Goal: Information Seeking & Learning: Learn about a topic

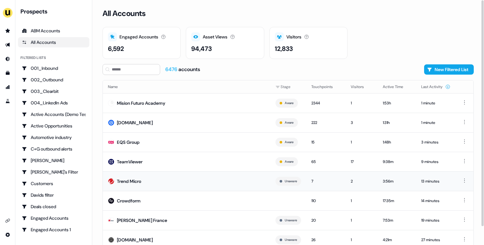
click at [186, 175] on td "Trend Micro" at bounding box center [186, 181] width 167 height 20
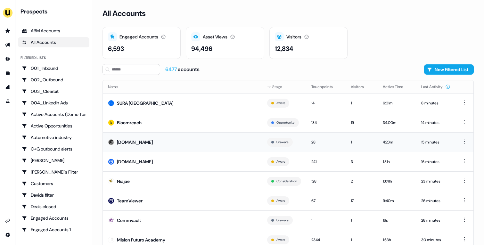
scroll to position [20, 0]
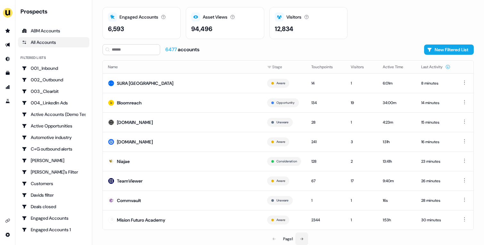
click at [303, 226] on icon at bounding box center [302, 239] width 4 height 4
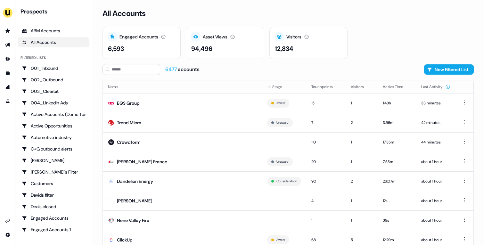
scroll to position [20, 0]
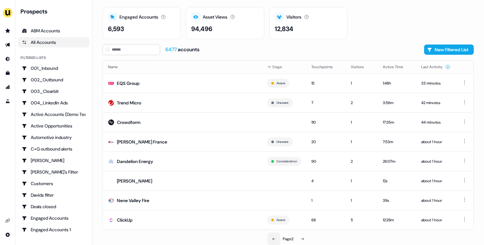
click at [270, 226] on button at bounding box center [273, 238] width 13 height 13
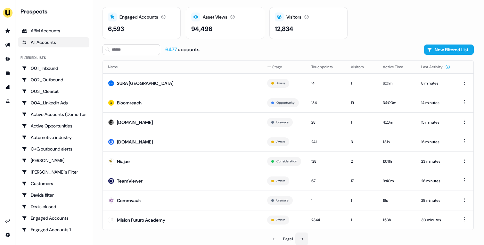
click at [303, 226] on icon at bounding box center [302, 239] width 4 height 4
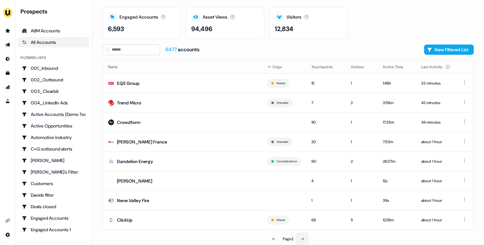
click at [308, 226] on button at bounding box center [302, 238] width 13 height 13
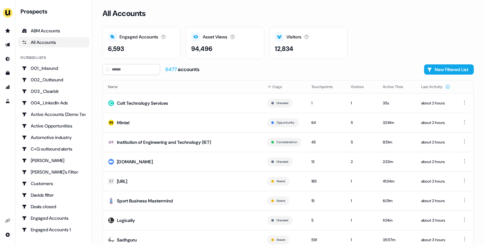
scroll to position [20, 0]
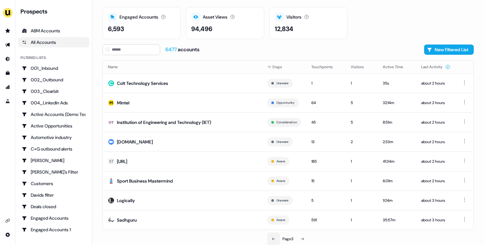
click at [275, 226] on button at bounding box center [273, 238] width 13 height 13
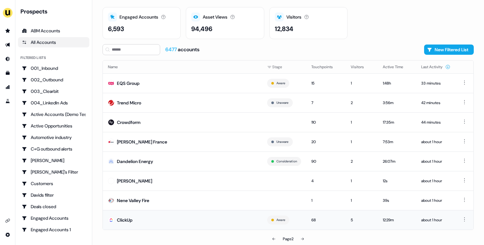
click at [174, 216] on td "ClickUp" at bounding box center [182, 220] width 159 height 20
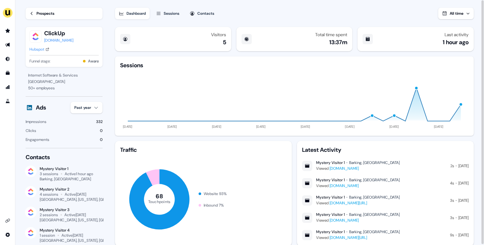
click at [175, 12] on div "Sessions" at bounding box center [172, 13] width 16 height 6
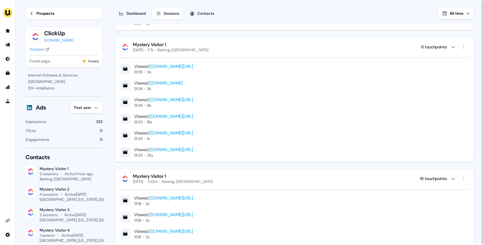
scroll to position [14, 0]
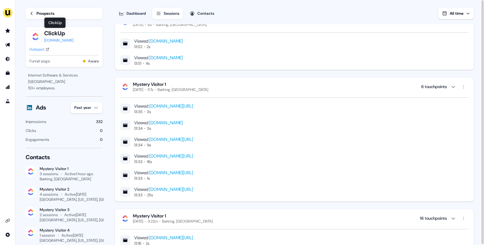
click at [44, 14] on div "Prospects" at bounding box center [45, 13] width 18 height 6
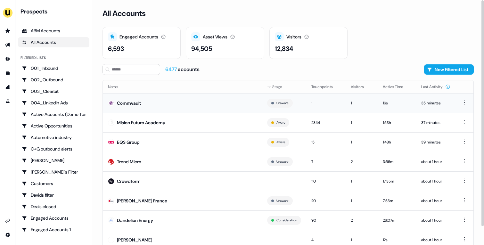
click at [190, 99] on td "Commvault" at bounding box center [182, 103] width 159 height 20
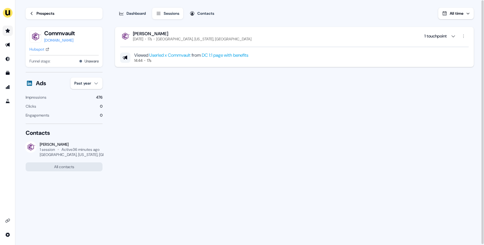
click at [7, 29] on icon "Go to prospects" at bounding box center [7, 30] width 4 height 4
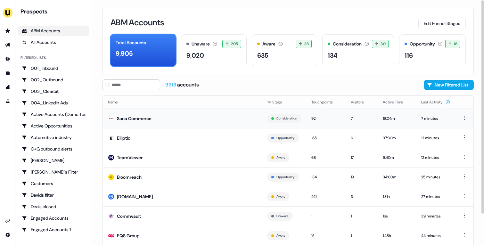
click at [157, 118] on td "Sana Commerce" at bounding box center [182, 119] width 159 height 20
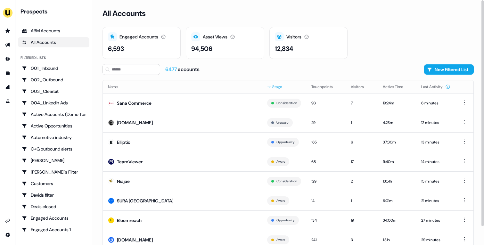
scroll to position [20, 0]
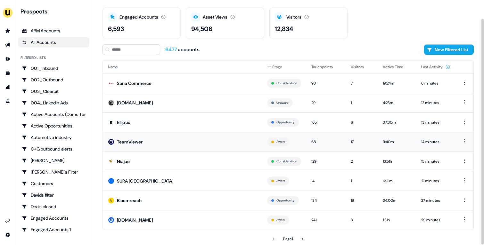
click at [161, 143] on td "TeamViewer" at bounding box center [182, 142] width 159 height 20
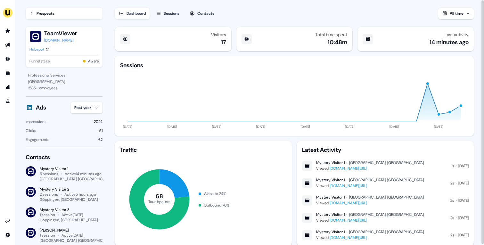
click at [39, 48] on div "Hubspot" at bounding box center [36, 49] width 15 height 6
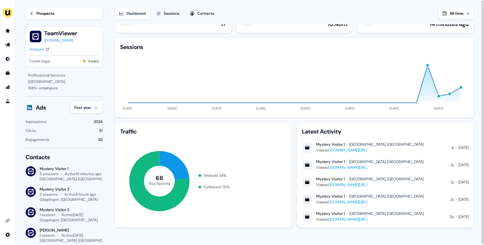
click at [171, 15] on div "Sessions" at bounding box center [172, 13] width 16 height 6
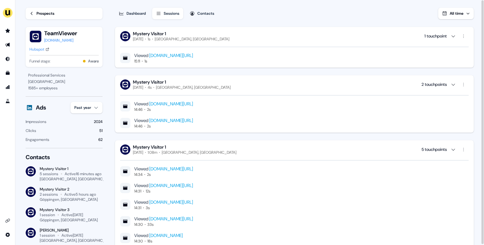
scroll to position [222, 0]
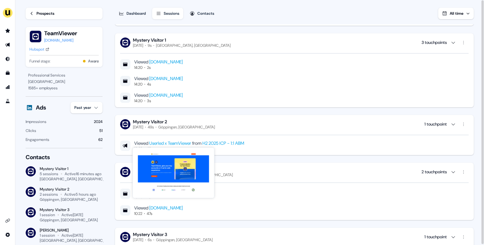
click at [182, 142] on link "Userled x TeamViewer" at bounding box center [170, 143] width 42 height 6
click at [7, 42] on icon "Go to outbound experience" at bounding box center [7, 44] width 5 height 5
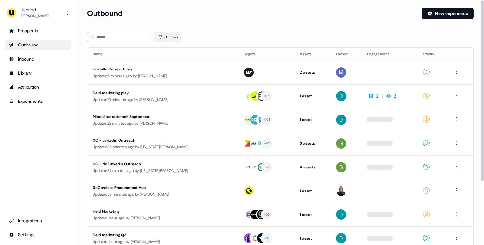
click at [165, 35] on button "0 Filters" at bounding box center [168, 37] width 28 height 10
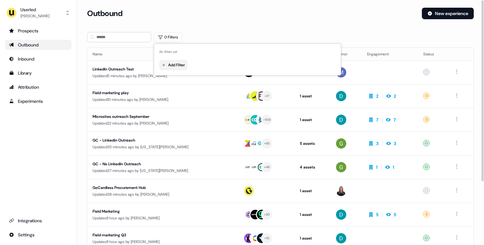
click at [170, 64] on html "For the best experience switch devices to a bigger screen. Go to Userled.io Use…" at bounding box center [242, 122] width 484 height 245
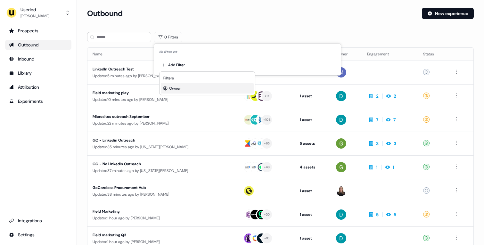
click at [183, 85] on div "Owner" at bounding box center [207, 88] width 93 height 10
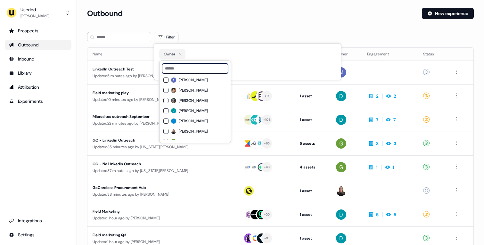
click at [188, 69] on input at bounding box center [195, 68] width 66 height 10
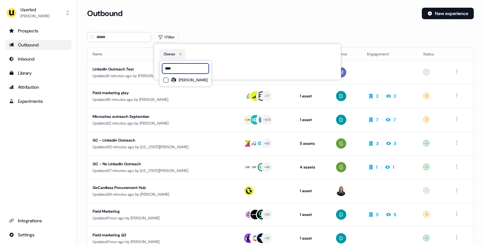
type input "****"
click at [192, 82] on span "Vincent Plassard" at bounding box center [193, 79] width 29 height 5
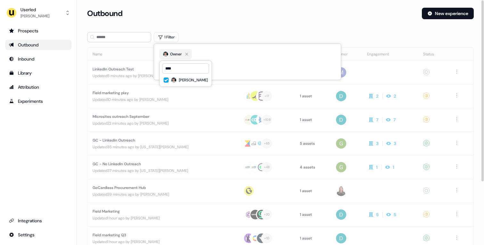
click at [192, 24] on div "Outbound New experience" at bounding box center [280, 17] width 386 height 19
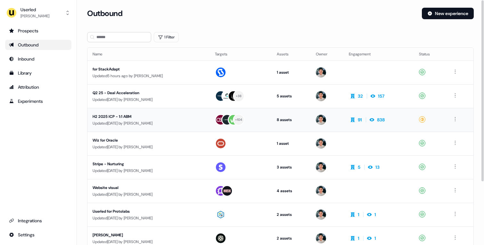
click at [187, 116] on div "H2 2025 ICP - 1:1 ABM" at bounding box center [149, 116] width 112 height 6
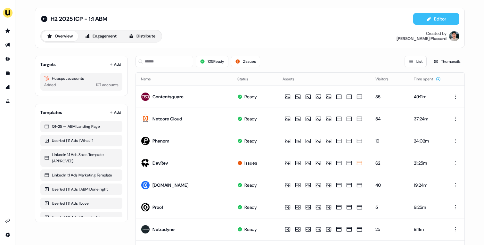
click at [424, 20] on button "Editor" at bounding box center [436, 19] width 46 height 12
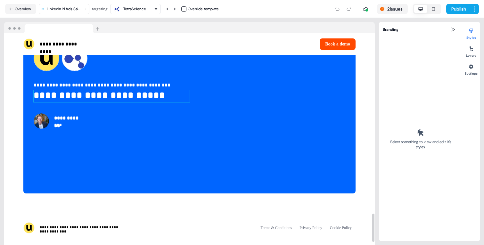
scroll to position [1335, 0]
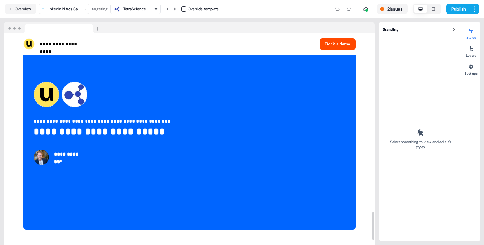
click at [140, 7] on div "TetraScience" at bounding box center [134, 9] width 23 height 6
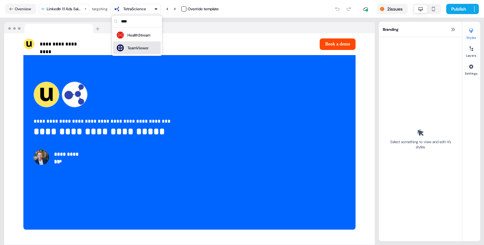
type input "****"
click at [140, 49] on div "TeamViewer" at bounding box center [137, 48] width 21 height 6
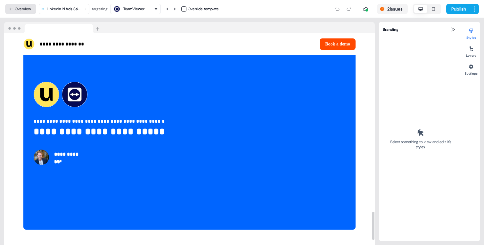
click at [19, 8] on button "Overview" at bounding box center [20, 9] width 31 height 10
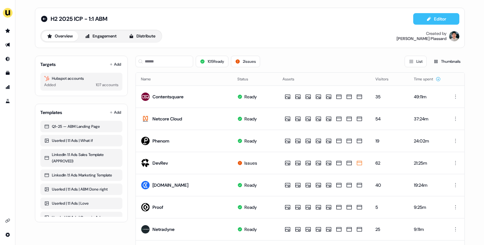
click at [431, 14] on button "Editor" at bounding box center [436, 19] width 46 height 12
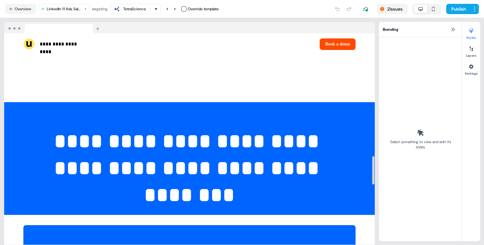
scroll to position [1371, 0]
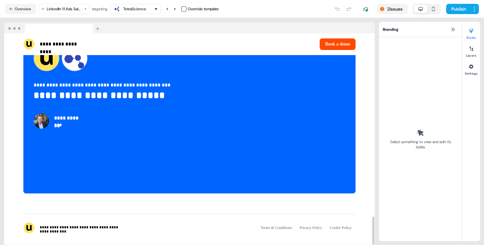
click at [133, 12] on div "TetraScience" at bounding box center [134, 9] width 23 height 6
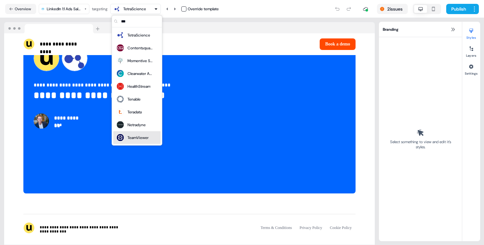
type input "***"
click at [135, 136] on div "TeamViewer" at bounding box center [137, 137] width 21 height 6
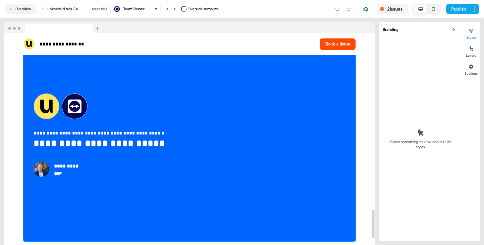
scroll to position [1321, 0]
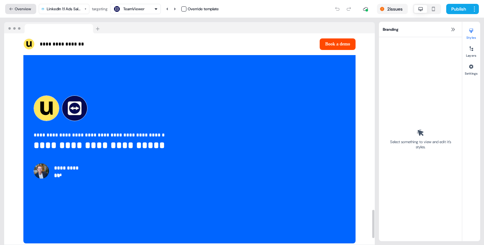
click at [23, 10] on button "Overview" at bounding box center [20, 9] width 31 height 10
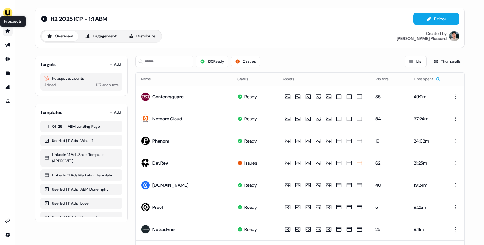
click at [8, 30] on icon "Go to prospects" at bounding box center [7, 30] width 4 height 4
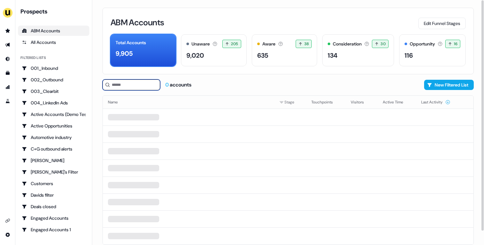
click at [141, 84] on input at bounding box center [131, 84] width 58 height 11
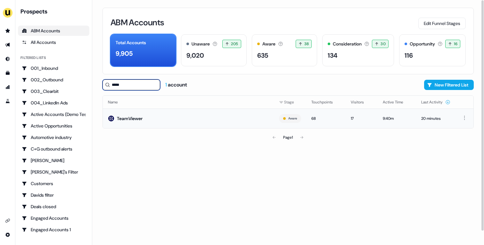
type input "*****"
click at [175, 117] on td "TeamViewer" at bounding box center [188, 119] width 171 height 20
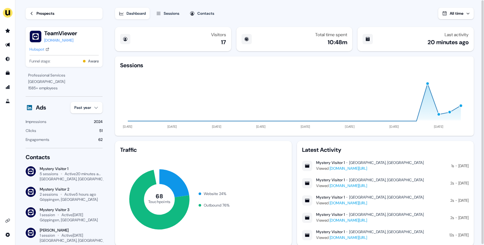
click at [174, 10] on div "Sessions" at bounding box center [172, 13] width 16 height 6
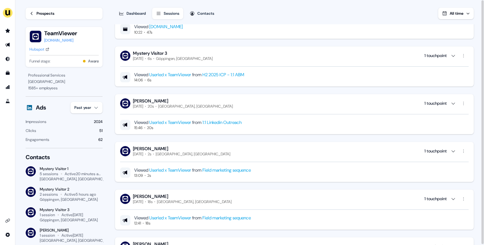
scroll to position [336, 0]
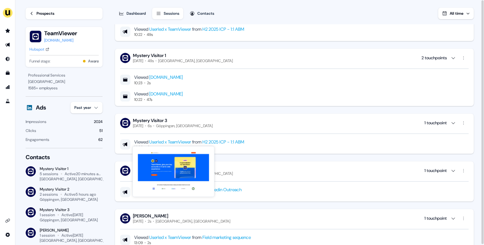
click at [177, 141] on link "Userled x TeamViewer" at bounding box center [170, 142] width 42 height 6
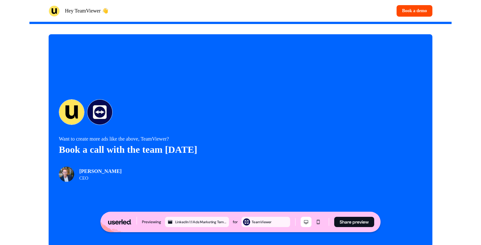
scroll to position [1307, 0]
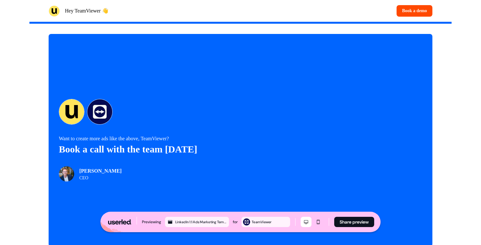
scroll to position [1307, 0]
